Goal: Obtain resource: Download file/media

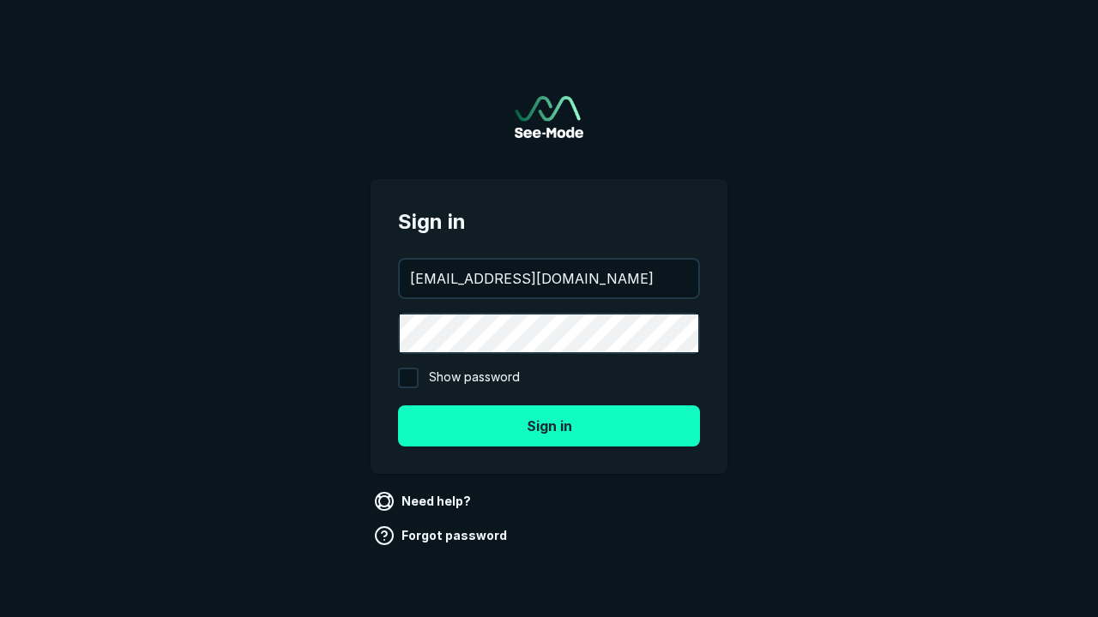
click at [549, 425] on button "Sign in" at bounding box center [549, 426] width 302 height 41
